Goal: Transaction & Acquisition: Purchase product/service

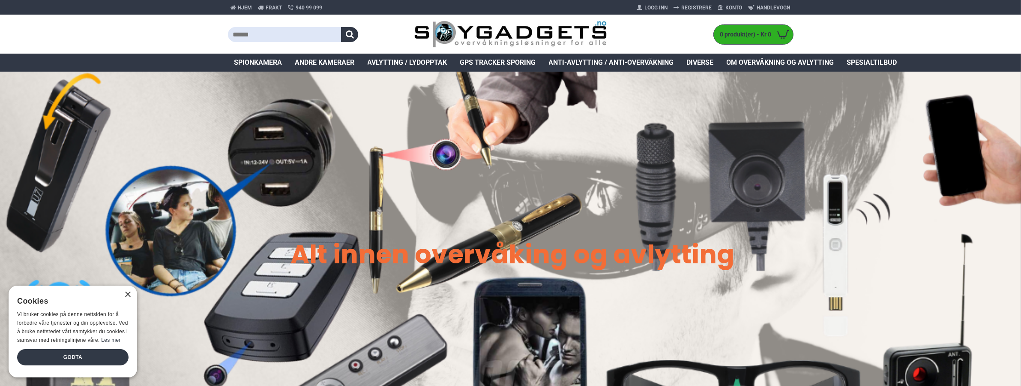
click at [272, 35] on input "text" at bounding box center [285, 34] width 114 height 15
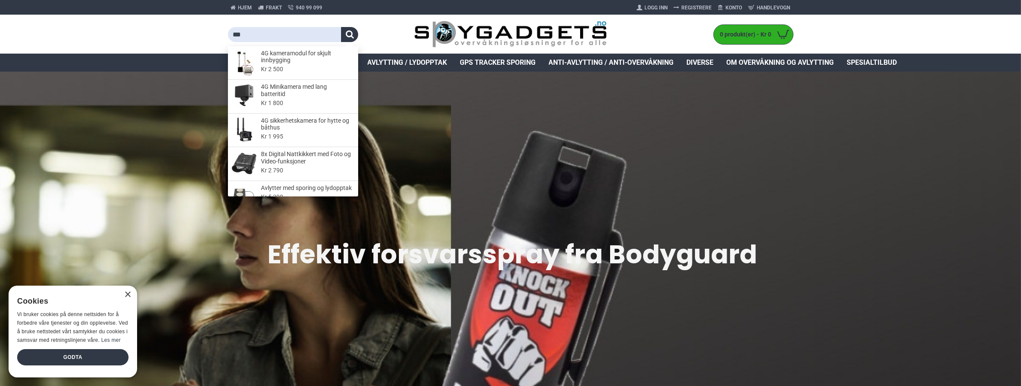
type input "***"
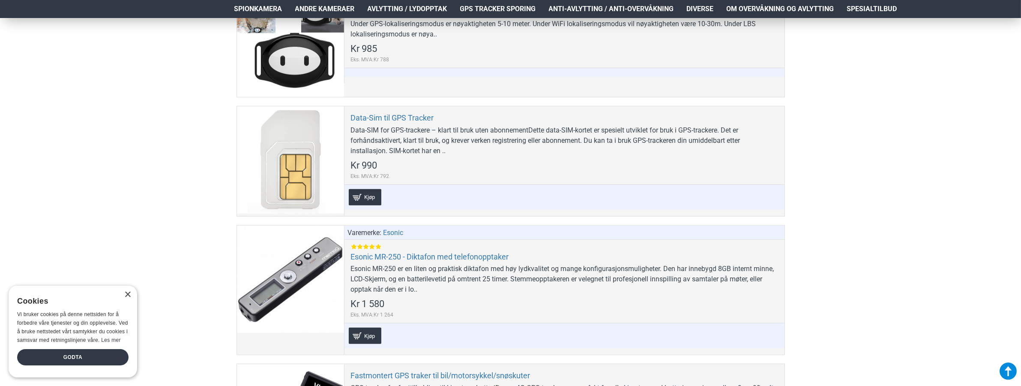
scroll to position [950, 0]
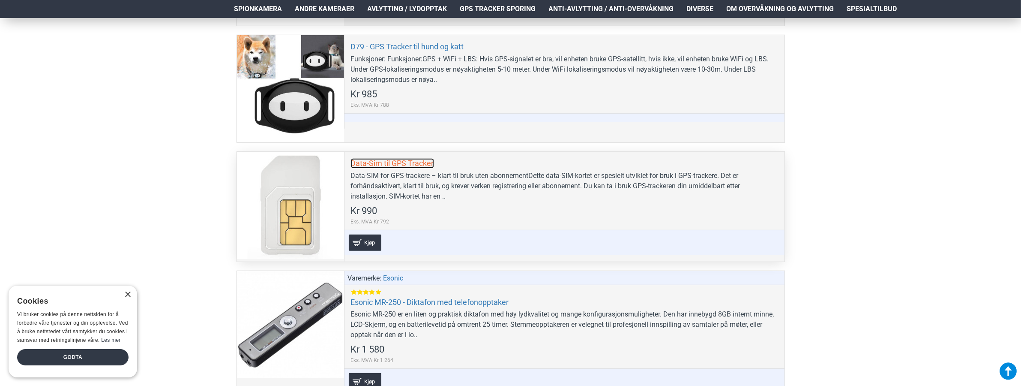
click at [377, 162] on link "Data-Sim til GPS Tracker" at bounding box center [392, 163] width 83 height 10
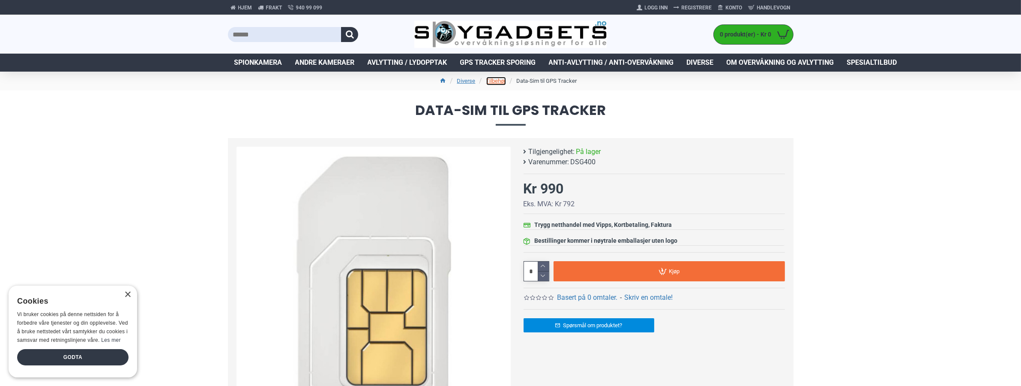
click at [496, 78] on link "Tilbehør" at bounding box center [496, 81] width 20 height 9
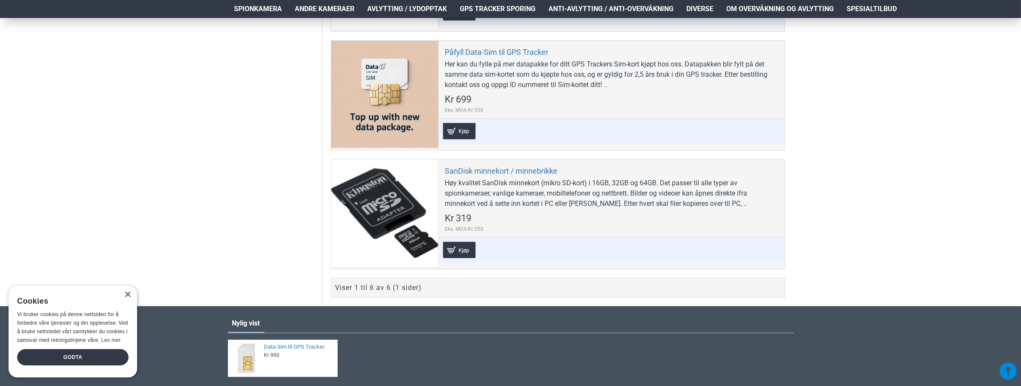
scroll to position [814, 0]
